Goal: Find specific page/section: Find specific page/section

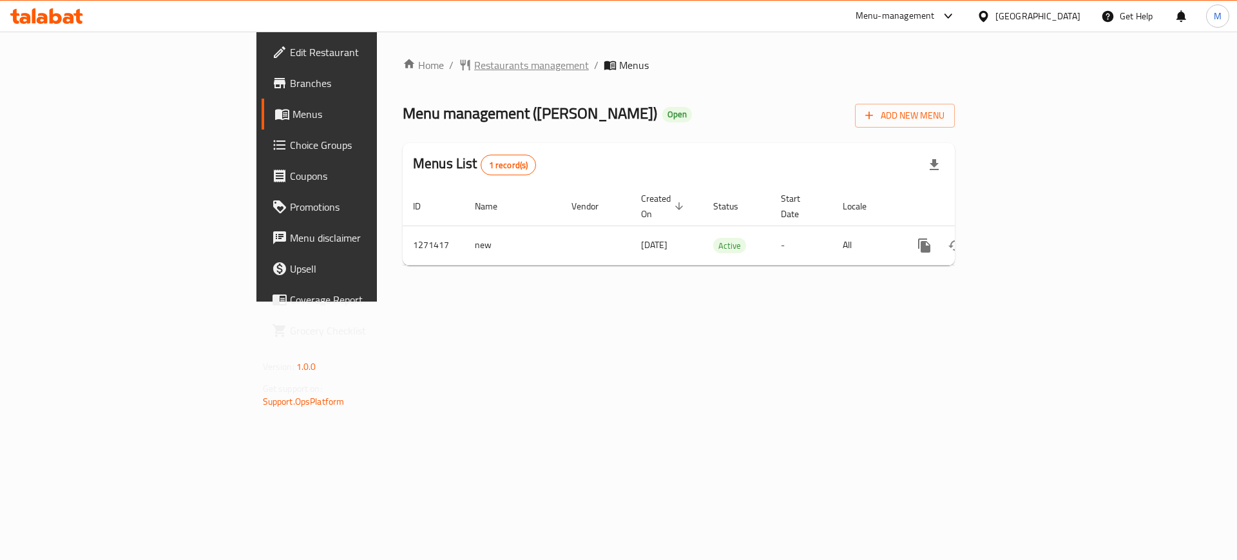
click at [474, 71] on span "Restaurants management" at bounding box center [531, 64] width 115 height 15
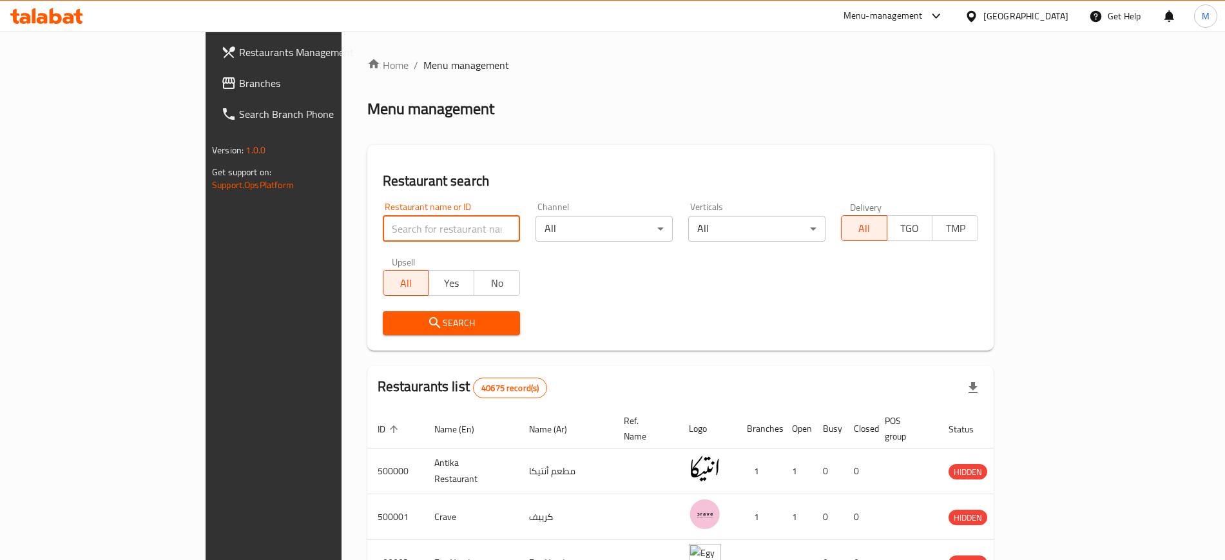
click at [383, 234] on input "search" at bounding box center [451, 229] width 137 height 26
paste input "[PERSON_NAME]"
click button "Search" at bounding box center [451, 323] width 137 height 24
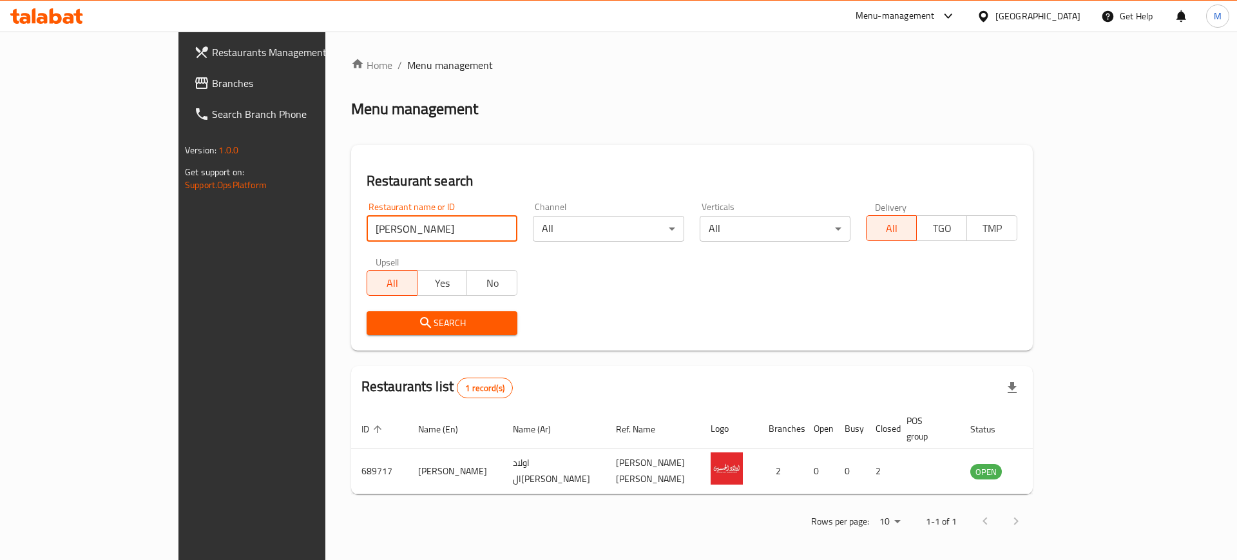
click at [367, 217] on input "[PERSON_NAME]" at bounding box center [442, 229] width 151 height 26
type input "d"
type input "Gathering"
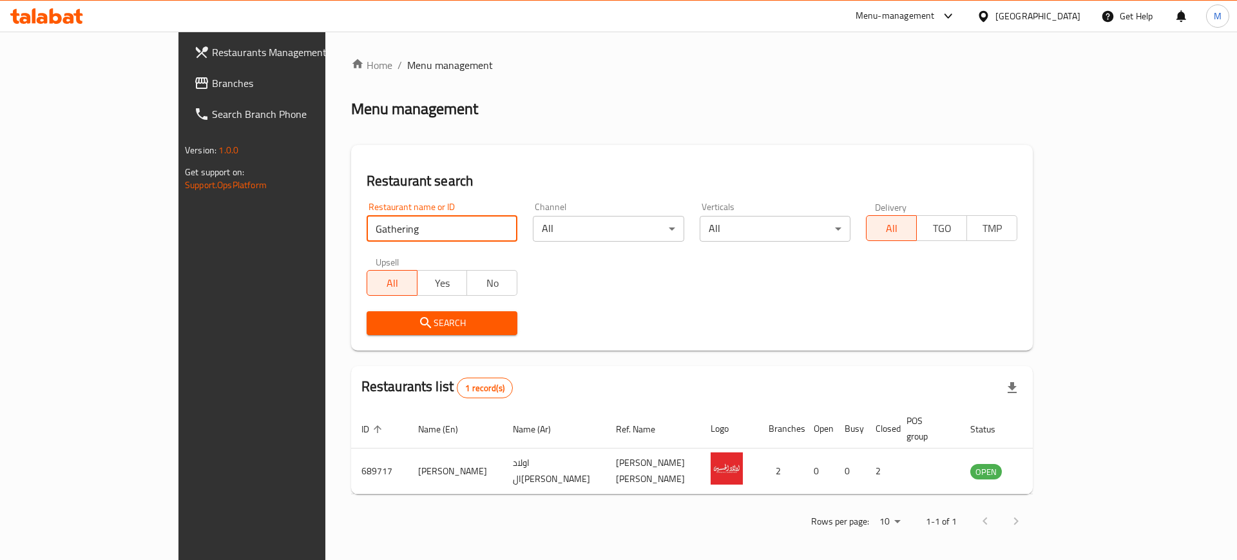
click button "Search" at bounding box center [442, 323] width 151 height 24
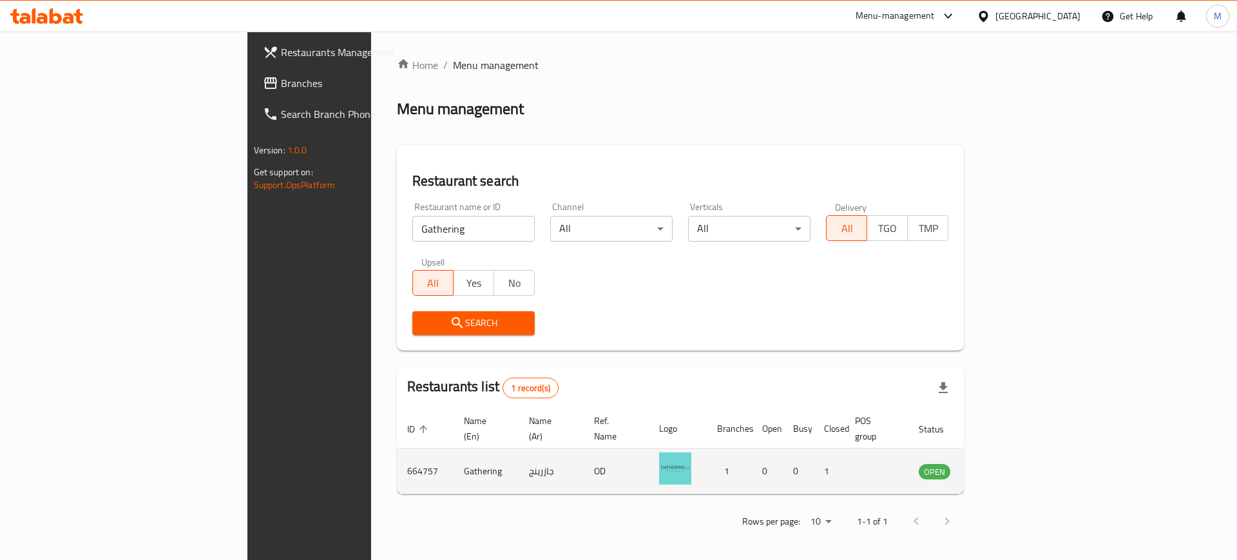
click at [397, 458] on td "664757" at bounding box center [425, 472] width 57 height 46
copy td "664757"
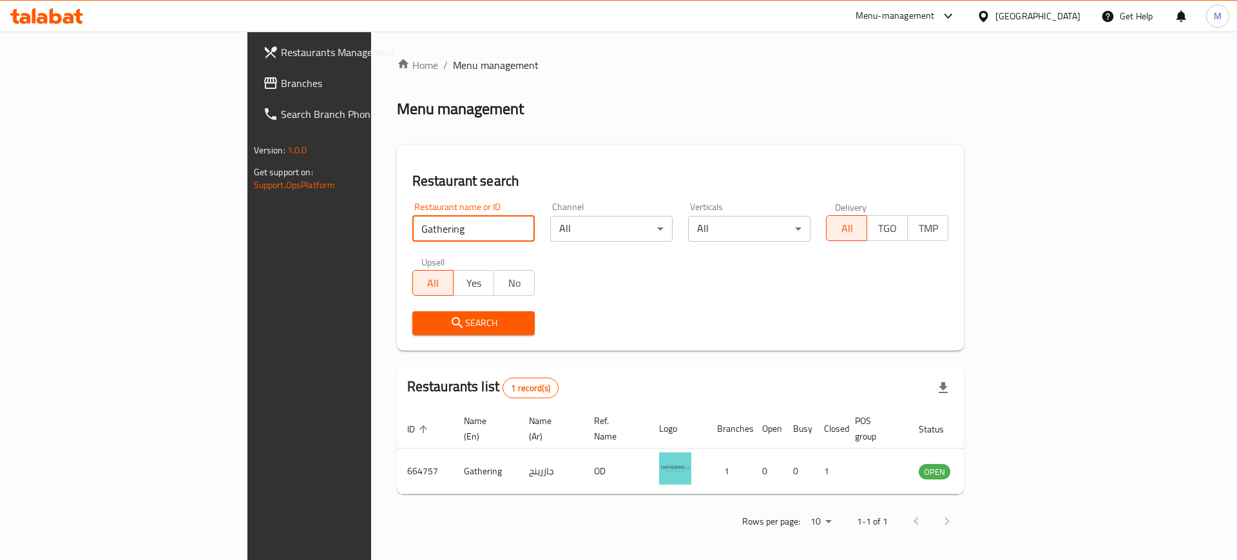
click at [412, 229] on input "Gathering" at bounding box center [473, 229] width 122 height 26
click at [281, 79] on span "Branches" at bounding box center [362, 82] width 163 height 15
